Goal: Use online tool/utility: Utilize a website feature to perform a specific function

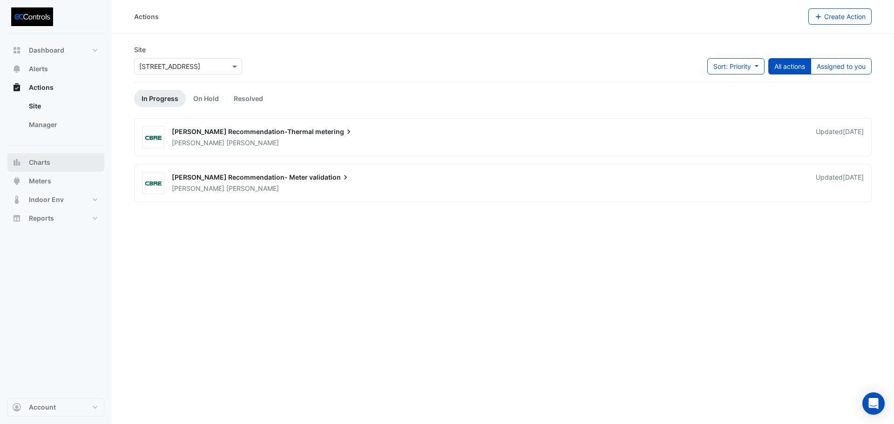
click at [40, 161] on span "Charts" at bounding box center [39, 162] width 21 height 9
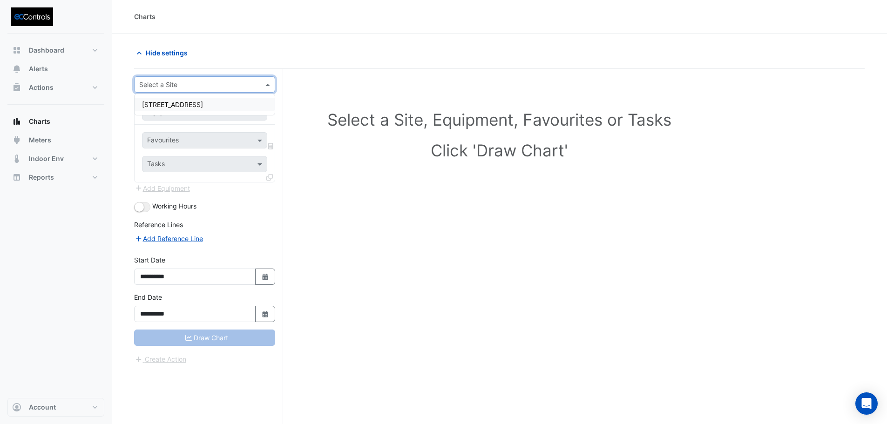
click at [167, 86] on input "text" at bounding box center [195, 85] width 112 height 10
click at [178, 107] on span "[STREET_ADDRESS]" at bounding box center [172, 105] width 61 height 8
click at [177, 115] on input "text" at bounding box center [195, 113] width 96 height 10
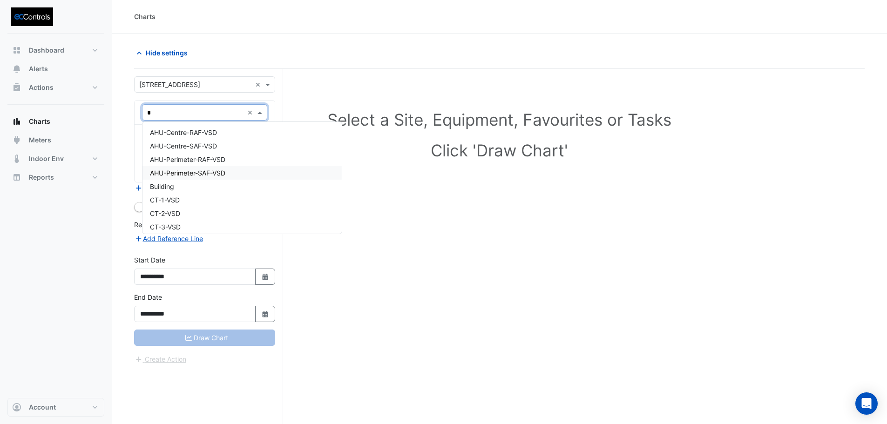
type input "**"
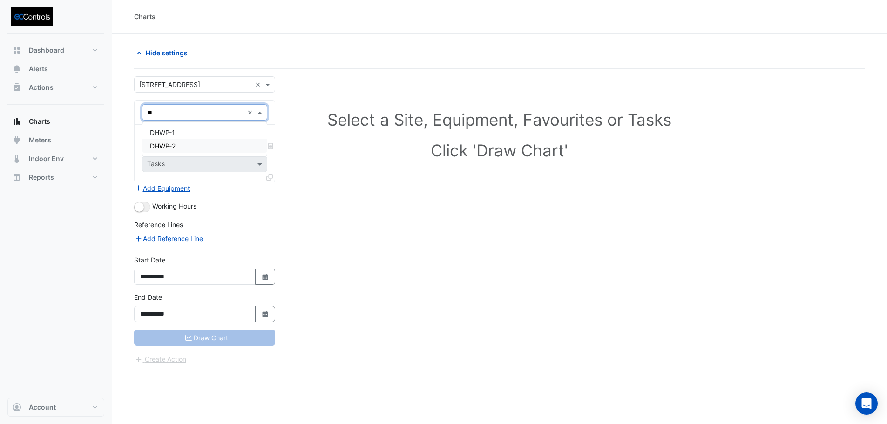
click at [191, 149] on div "DHWP-2" at bounding box center [204, 146] width 124 height 14
click at [189, 115] on input "text" at bounding box center [195, 113] width 96 height 10
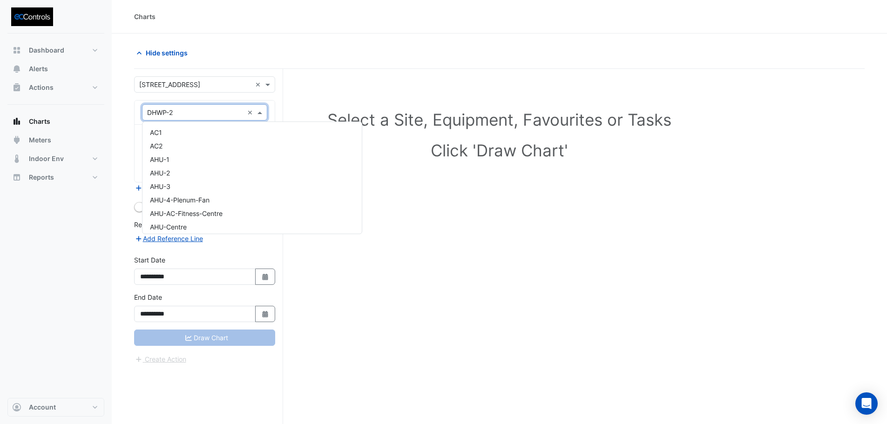
scroll to position [530, 0]
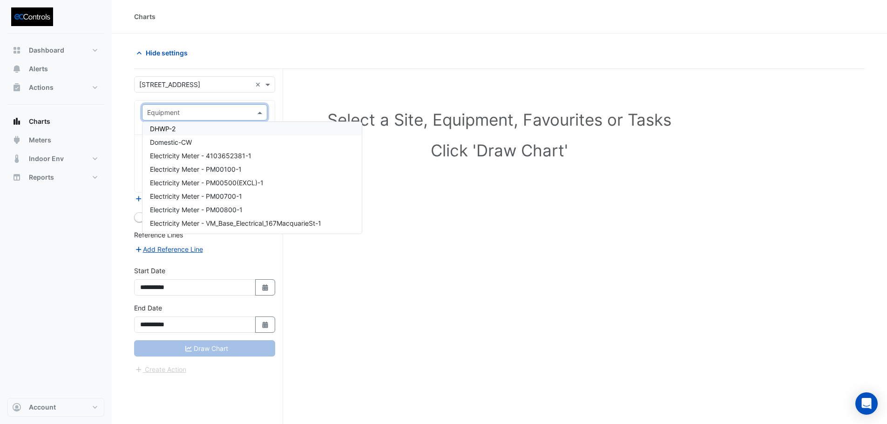
click at [207, 119] on div "Equipment" at bounding box center [204, 112] width 125 height 16
click at [205, 139] on div "Domestic-CW" at bounding box center [251, 143] width 219 height 14
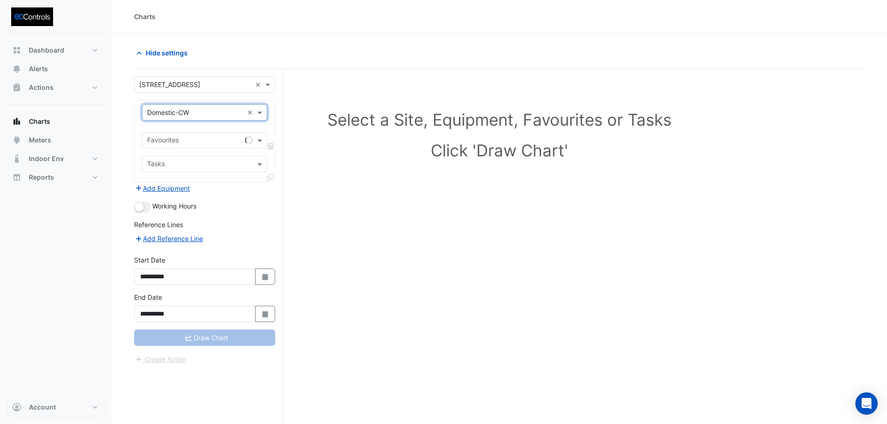
click at [201, 139] on input "text" at bounding box center [194, 141] width 94 height 10
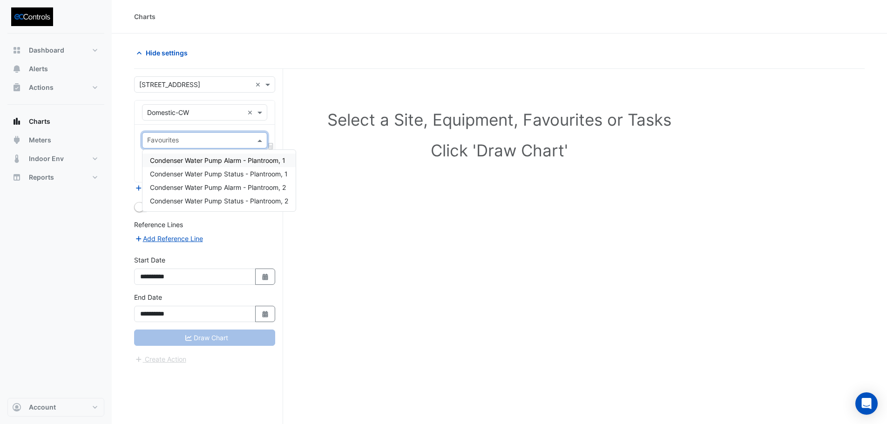
drag, startPoint x: 234, startPoint y: 164, endPoint x: 209, endPoint y: 166, distance: 24.8
click at [231, 165] on div "Condenser Water Pump Alarm - Plantroom, 1" at bounding box center [218, 161] width 153 height 14
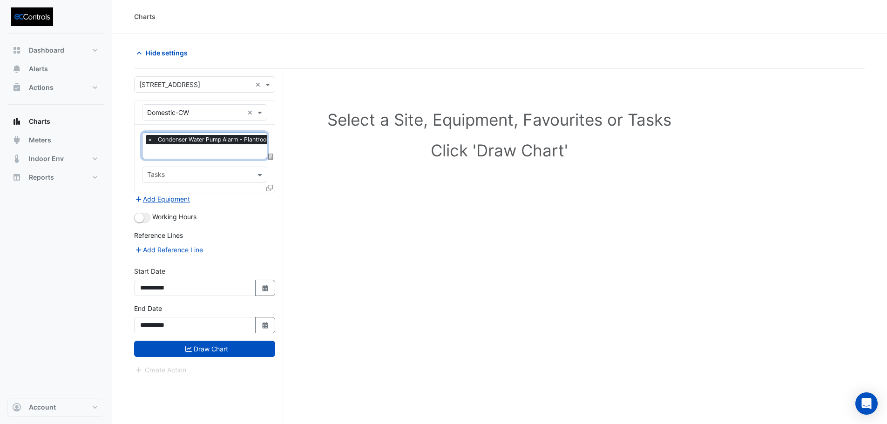
click at [197, 156] on input "text" at bounding box center [214, 153] width 135 height 10
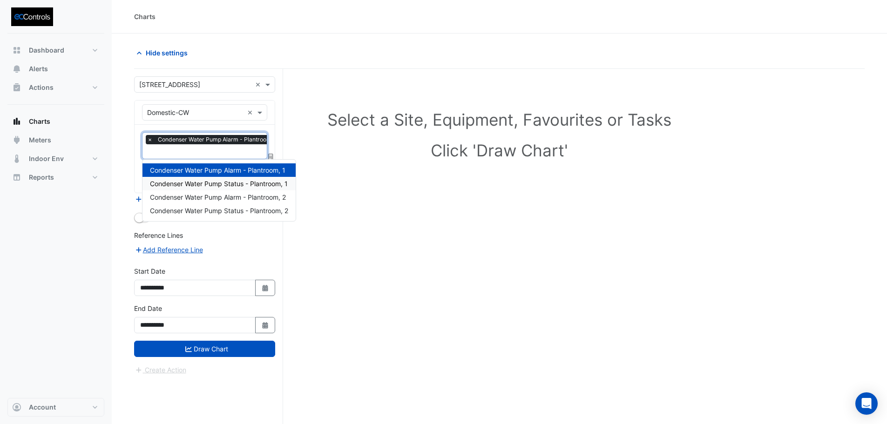
click at [199, 185] on span "Condenser Water Pump Status - Plantroom, 1" at bounding box center [219, 184] width 138 height 8
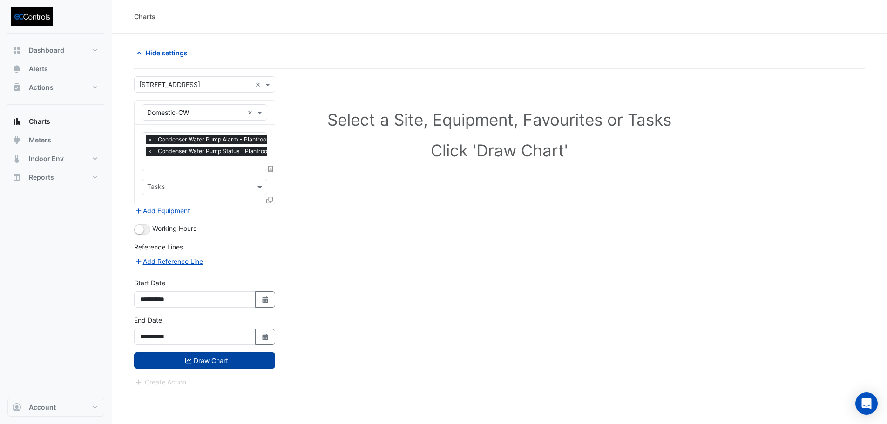
click at [226, 364] on button "Draw Chart" at bounding box center [204, 361] width 141 height 16
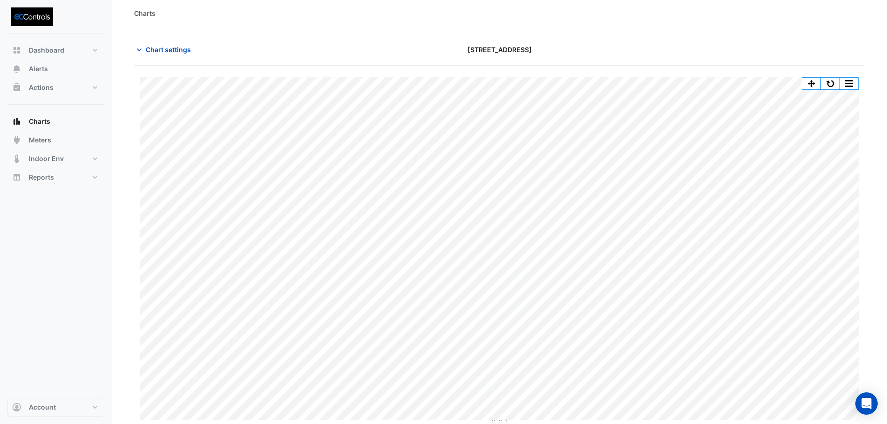
scroll to position [4, 0]
click at [833, 81] on button "button" at bounding box center [830, 83] width 19 height 12
click at [831, 81] on button "button" at bounding box center [830, 83] width 19 height 12
click at [834, 81] on button "button" at bounding box center [830, 83] width 19 height 12
click at [834, 84] on button "button" at bounding box center [830, 83] width 19 height 12
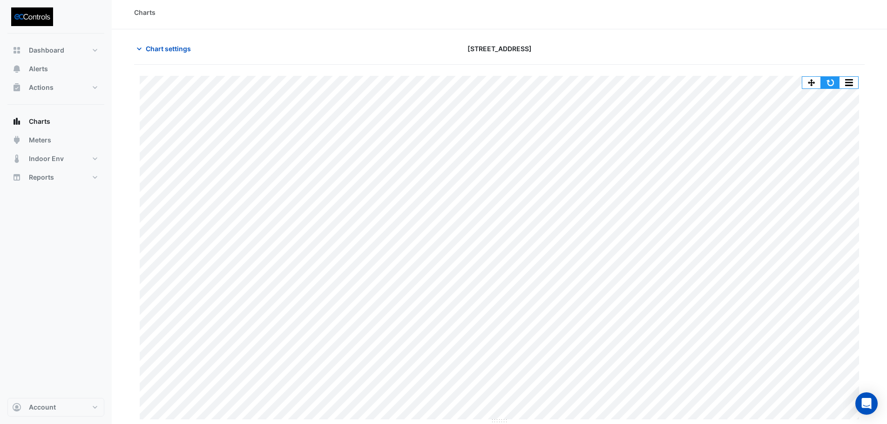
click at [833, 83] on button "button" at bounding box center [830, 83] width 19 height 12
